Goal: Task Accomplishment & Management: Complete application form

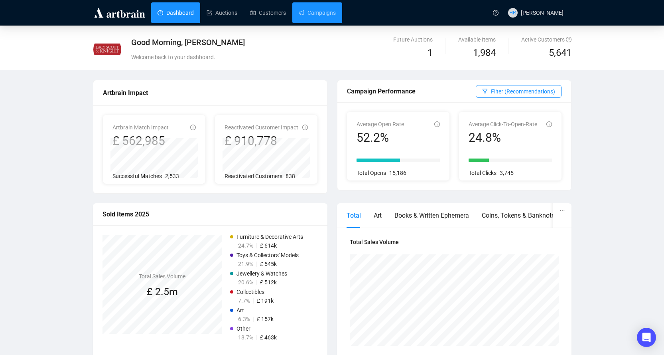
click at [316, 18] on link "Campaigns" at bounding box center [317, 12] width 37 height 21
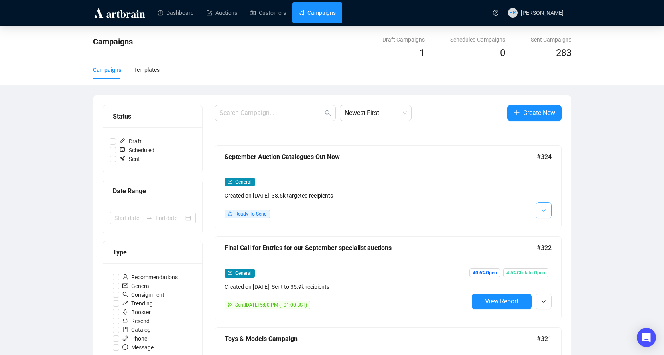
click at [545, 209] on icon "down" at bounding box center [543, 210] width 5 height 5
click at [545, 229] on img at bounding box center [545, 227] width 6 height 6
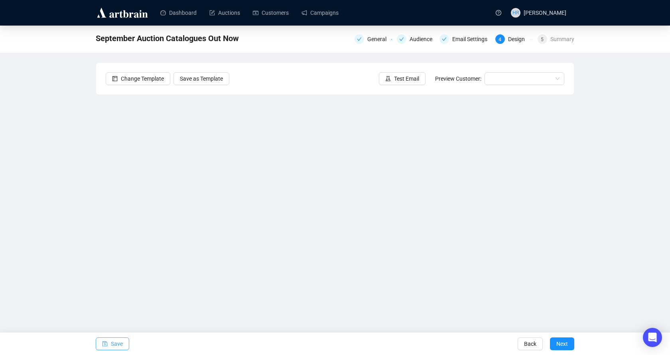
click at [111, 341] on span "Save" at bounding box center [117, 343] width 12 height 22
click at [101, 344] on button "Save" at bounding box center [113, 343] width 34 height 13
click at [109, 344] on button "Save" at bounding box center [113, 343] width 34 height 13
click at [118, 346] on span "Save" at bounding box center [117, 343] width 12 height 22
click at [99, 344] on button "Save" at bounding box center [113, 343] width 34 height 13
